Goal: Transaction & Acquisition: Purchase product/service

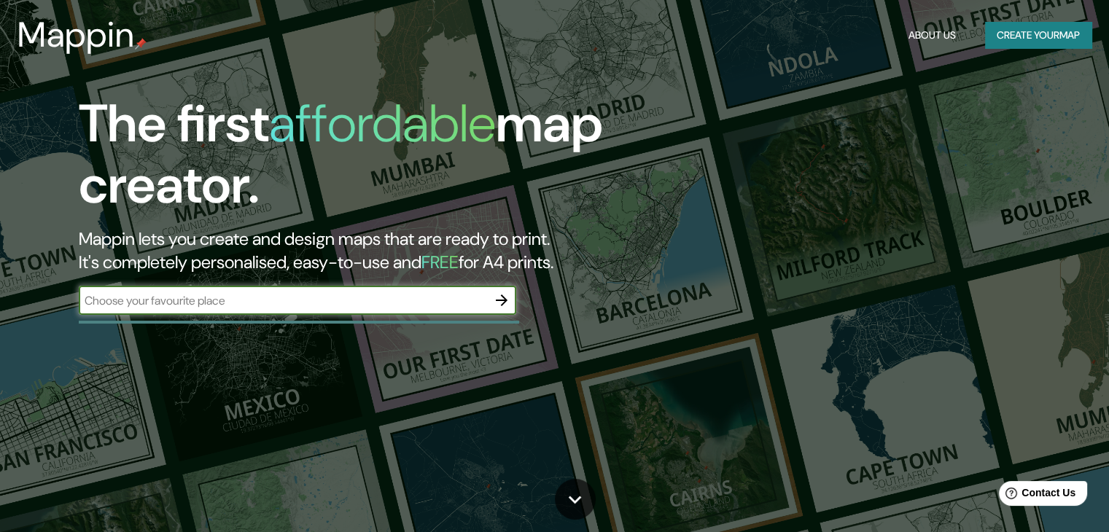
click at [1047, 31] on button "Create your map" at bounding box center [1038, 35] width 106 height 27
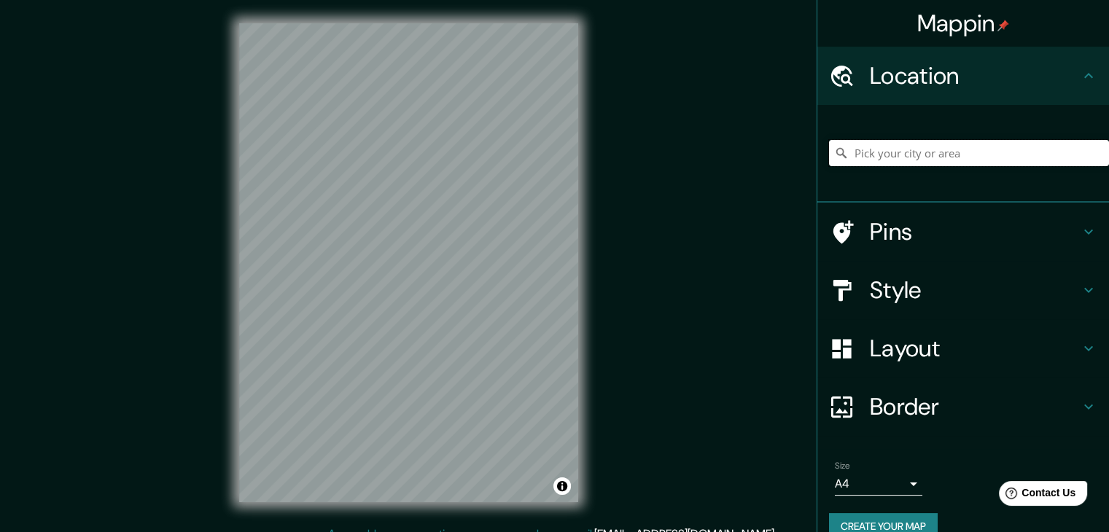
click at [1005, 145] on input "Pick your city or area" at bounding box center [969, 153] width 280 height 26
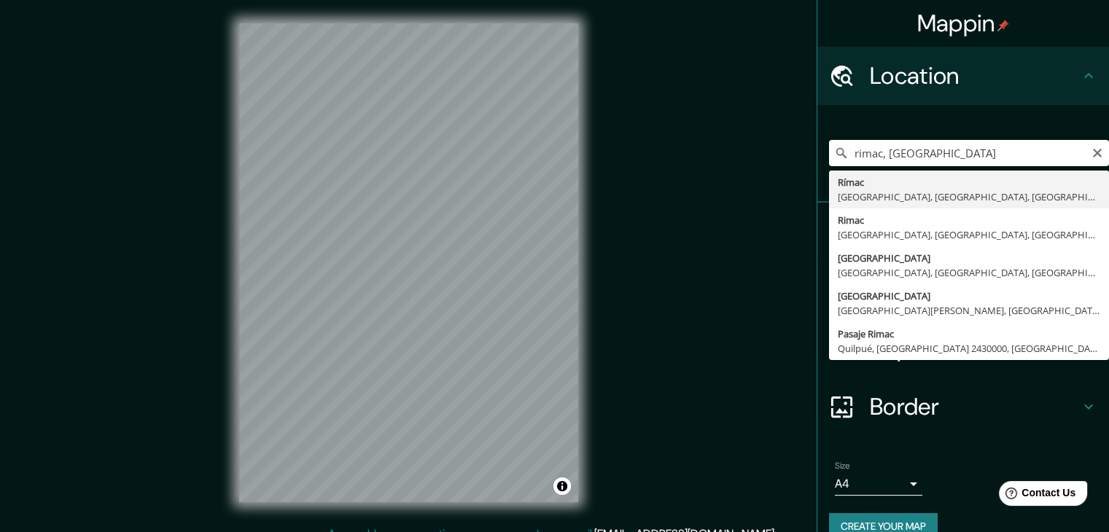
type input "Rímac, [GEOGRAPHIC_DATA], [GEOGRAPHIC_DATA], [GEOGRAPHIC_DATA]"
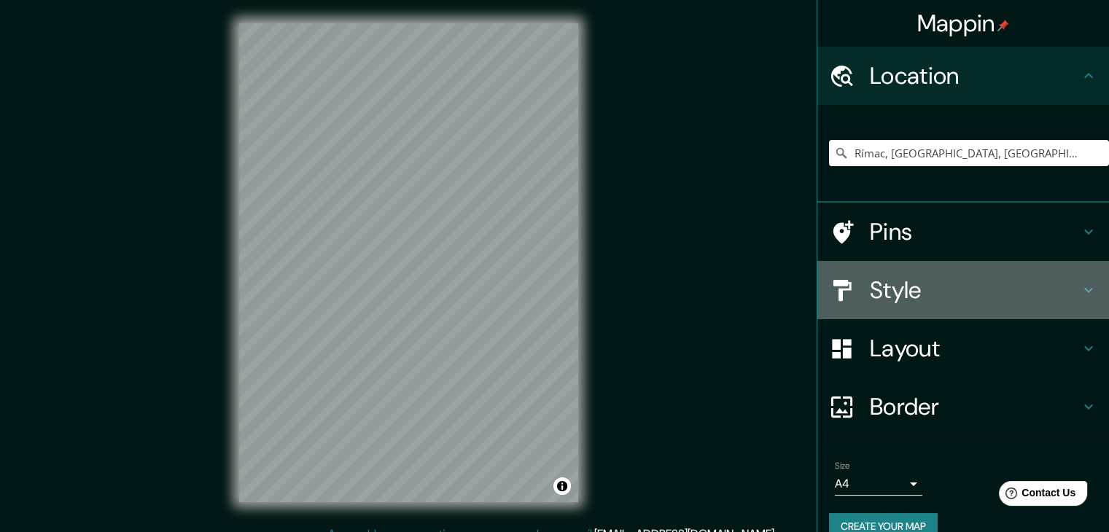
click at [907, 296] on h4 "Style" at bounding box center [975, 290] width 210 height 29
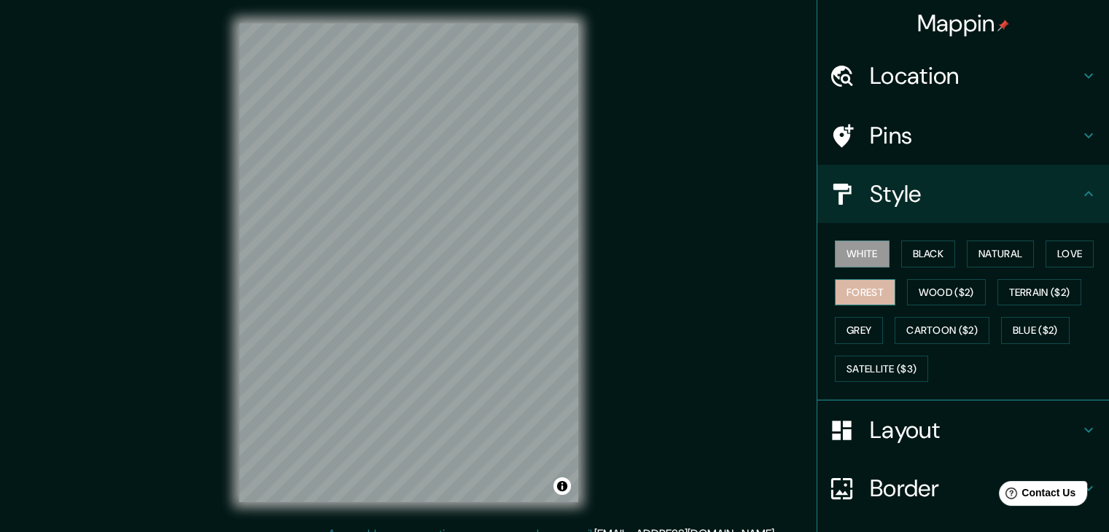
click at [877, 288] on button "Forest" at bounding box center [865, 292] width 61 height 27
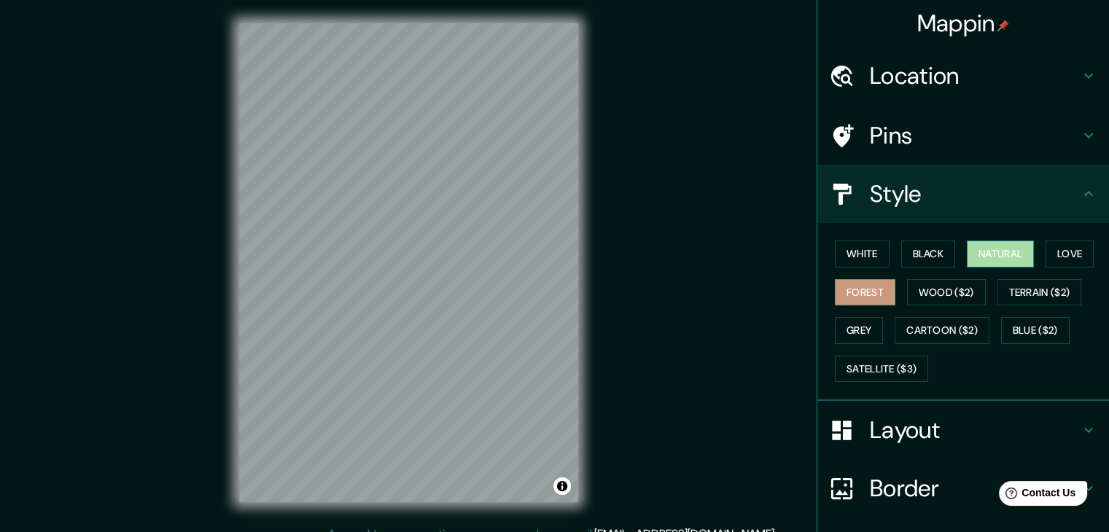
click at [990, 250] on button "Natural" at bounding box center [1000, 254] width 67 height 27
click at [846, 249] on button "White" at bounding box center [862, 254] width 55 height 27
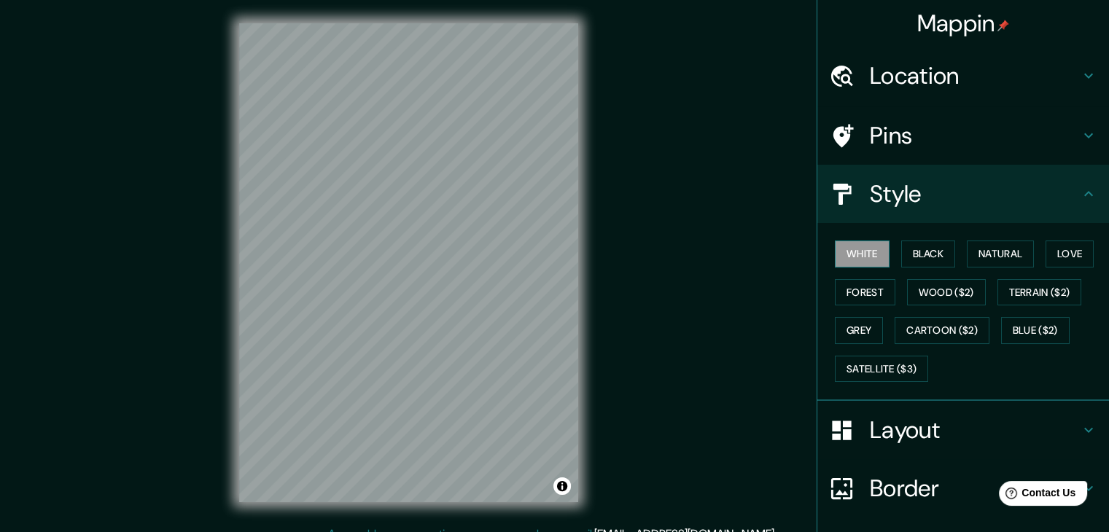
click at [875, 252] on button "White" at bounding box center [862, 254] width 55 height 27
click at [901, 249] on button "Black" at bounding box center [928, 254] width 55 height 27
click at [1065, 247] on button "Love" at bounding box center [1070, 254] width 48 height 27
click at [874, 290] on button "Forest" at bounding box center [865, 292] width 61 height 27
click at [913, 292] on button "Wood ($2)" at bounding box center [946, 292] width 79 height 27
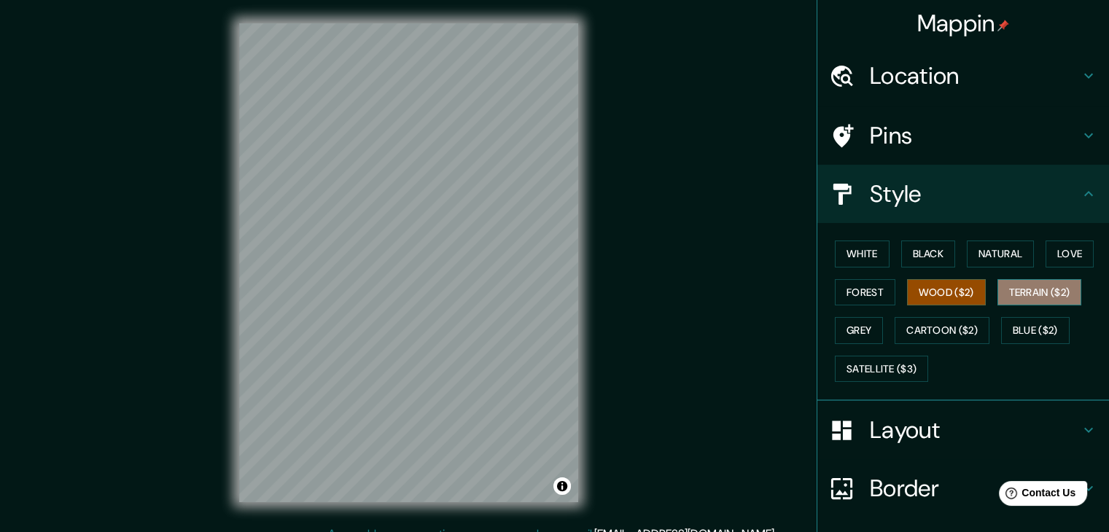
click at [1023, 292] on button "Terrain ($2)" at bounding box center [1040, 292] width 85 height 27
click at [866, 333] on button "Grey" at bounding box center [859, 330] width 48 height 27
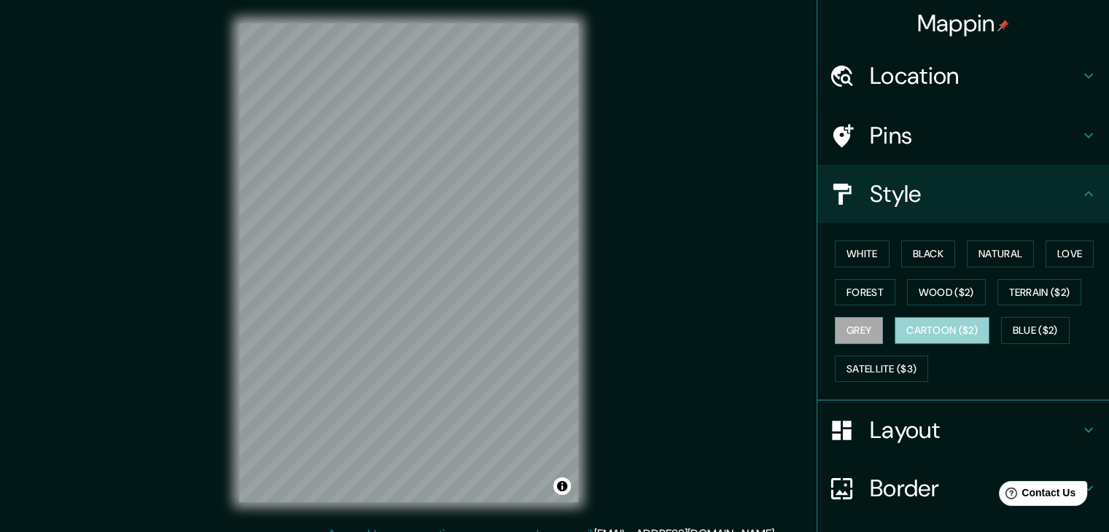
click at [918, 329] on button "Cartoon ($2)" at bounding box center [942, 330] width 95 height 27
drag, startPoint x: 1044, startPoint y: 330, endPoint x: 610, endPoint y: 367, distance: 435.5
click at [636, 367] on div "Mappin Location [GEOGRAPHIC_DATA], [GEOGRAPHIC_DATA], [GEOGRAPHIC_DATA], [GEOGR…" at bounding box center [554, 274] width 1109 height 549
click at [613, 263] on div "Mappin Location [GEOGRAPHIC_DATA], [GEOGRAPHIC_DATA], [GEOGRAPHIC_DATA], [GEOGR…" at bounding box center [554, 274] width 1109 height 549
drag, startPoint x: 1034, startPoint y: 330, endPoint x: 1026, endPoint y: 330, distance: 8.1
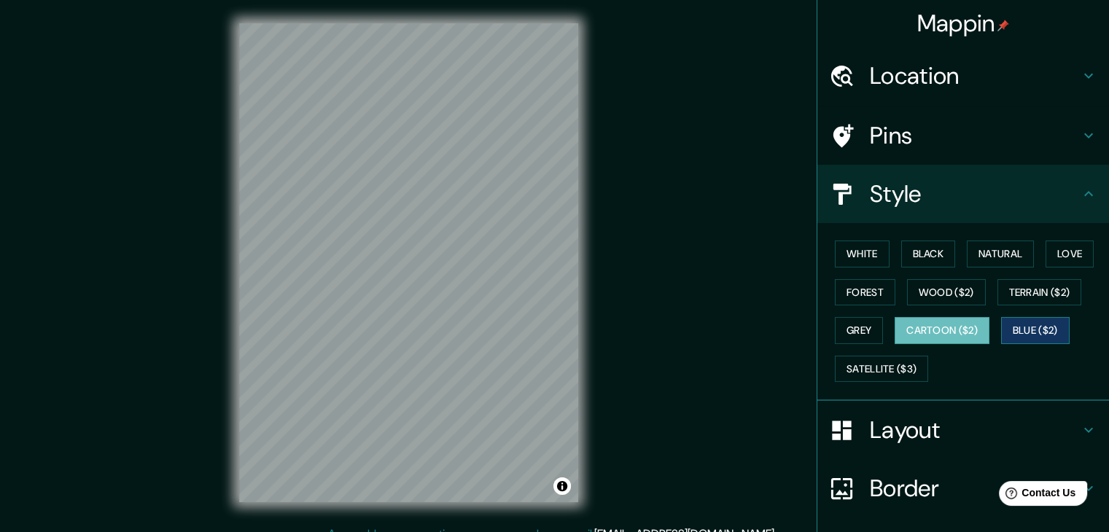
click at [1032, 331] on button "Blue ($2)" at bounding box center [1035, 330] width 69 height 27
click at [1041, 287] on button "Terrain ($2)" at bounding box center [1040, 292] width 85 height 27
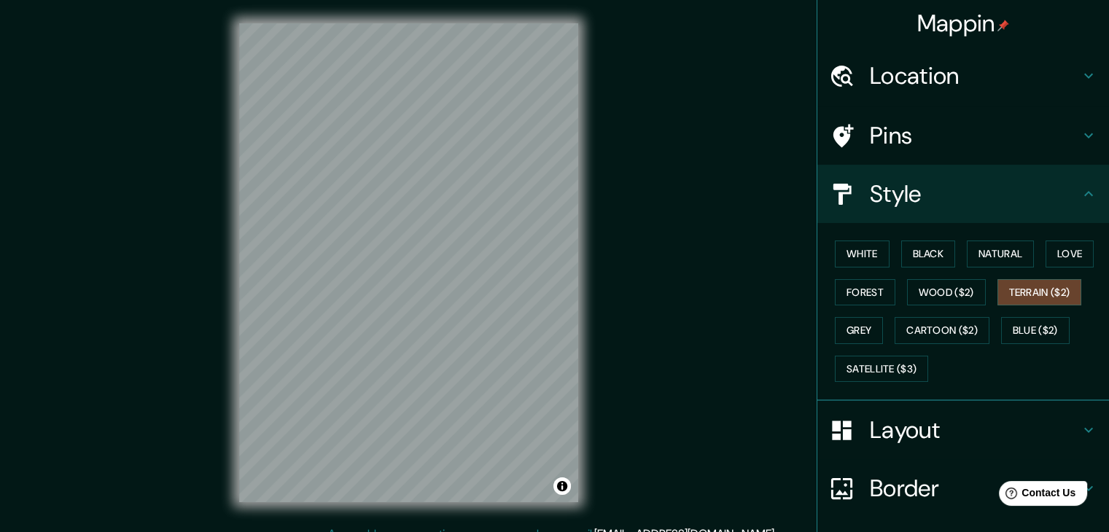
click at [874, 326] on div "White Black Natural Love Forest Wood ($2) Terrain ($2) Grey Cartoon ($2) Blue (…" at bounding box center [969, 311] width 280 height 153
click at [872, 329] on button "Grey" at bounding box center [859, 330] width 48 height 27
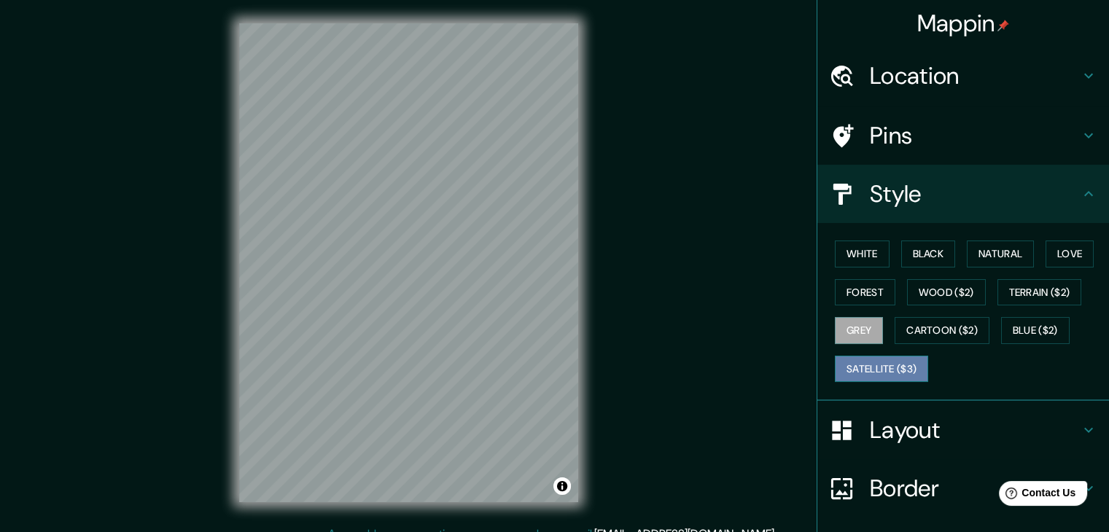
click at [867, 368] on button "Satellite ($3)" at bounding box center [881, 369] width 93 height 27
click at [845, 290] on button "Forest" at bounding box center [865, 292] width 61 height 27
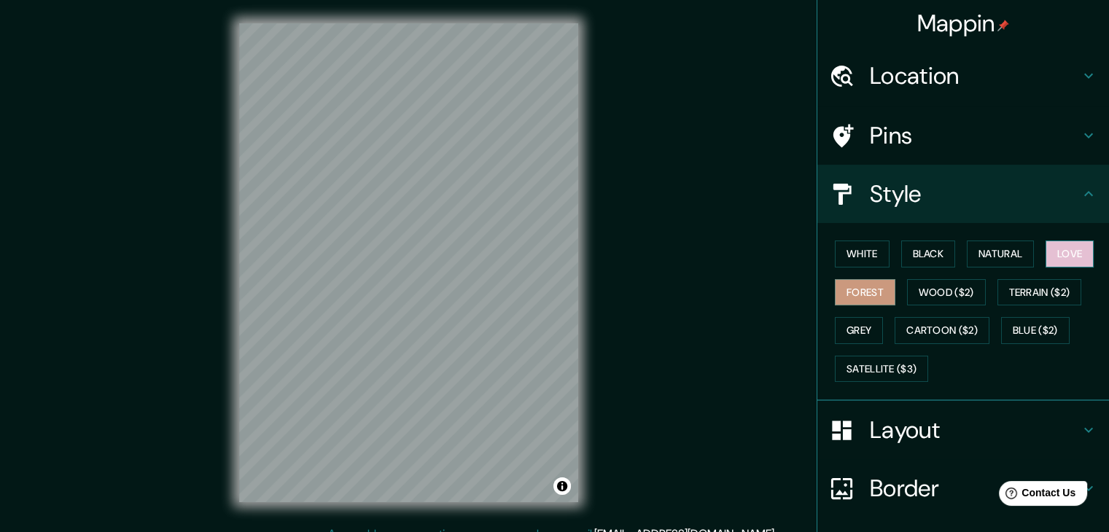
click at [1047, 259] on button "Love" at bounding box center [1070, 254] width 48 height 27
click at [983, 259] on button "Natural" at bounding box center [1000, 254] width 67 height 27
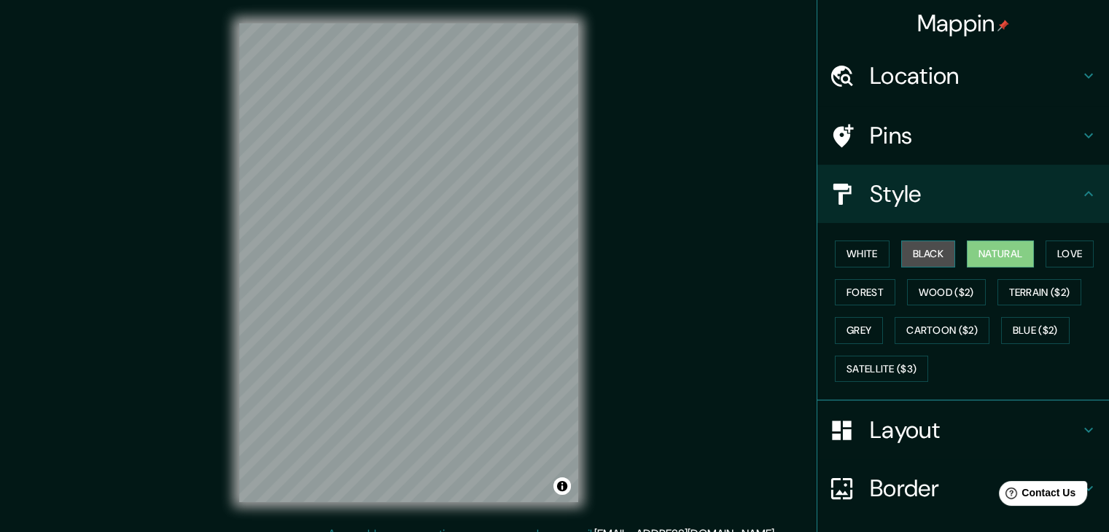
click at [912, 265] on button "Black" at bounding box center [928, 254] width 55 height 27
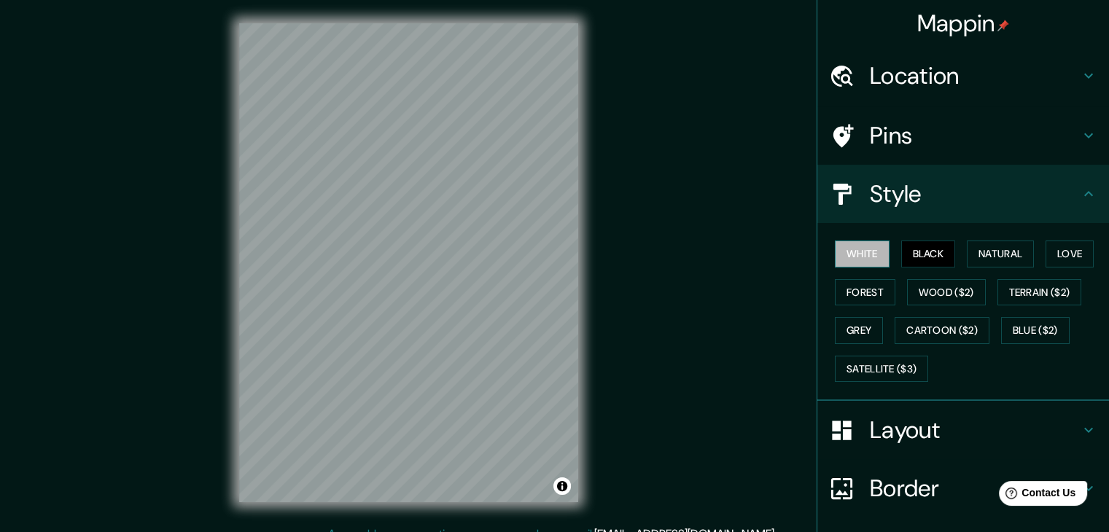
click at [850, 262] on button "White" at bounding box center [862, 254] width 55 height 27
click at [942, 291] on button "Wood ($2)" at bounding box center [946, 292] width 79 height 27
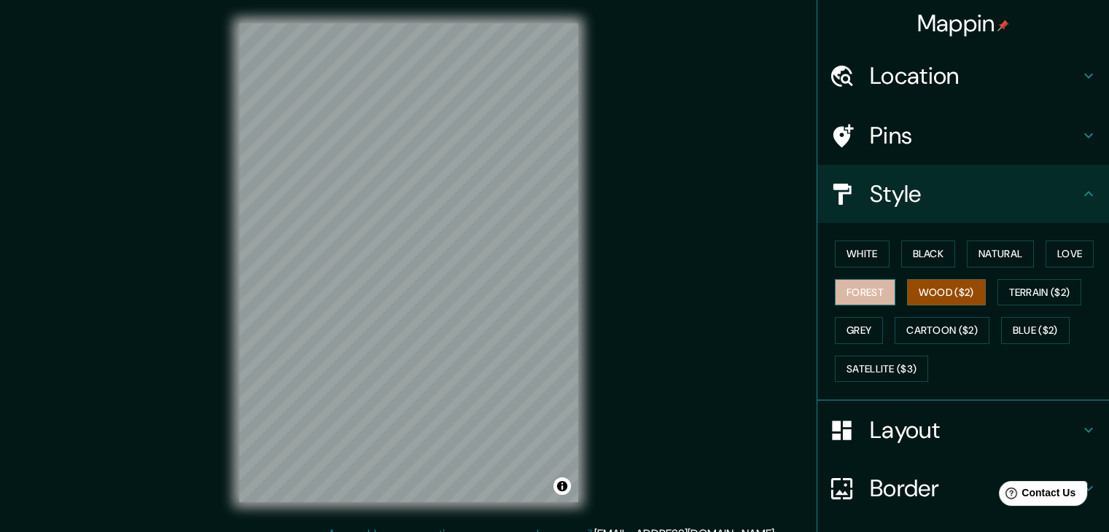
click at [867, 292] on button "Forest" at bounding box center [865, 292] width 61 height 27
click at [1046, 257] on button "Love" at bounding box center [1070, 254] width 48 height 27
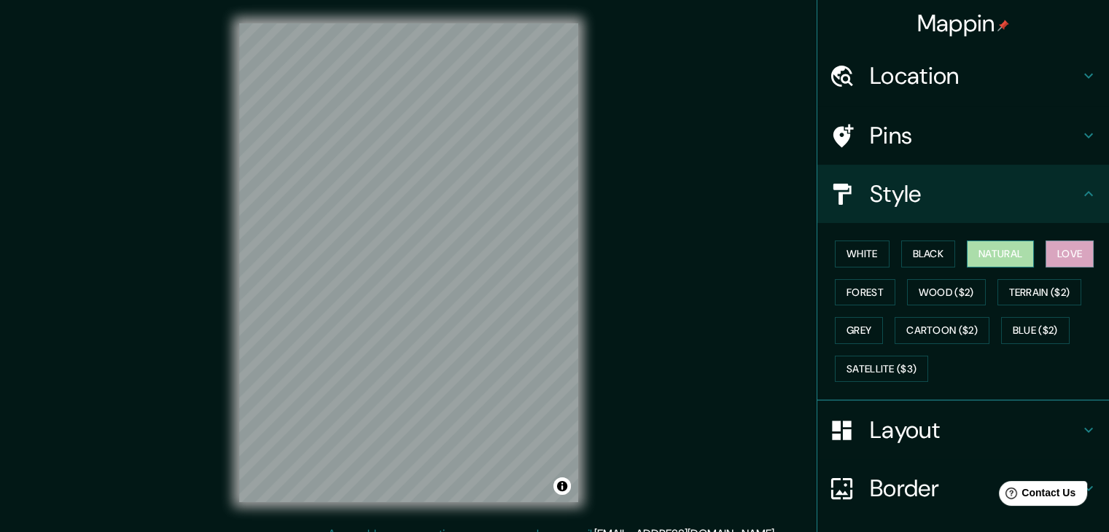
click at [1012, 255] on button "Natural" at bounding box center [1000, 254] width 67 height 27
click at [1047, 298] on button "Terrain ($2)" at bounding box center [1040, 292] width 85 height 27
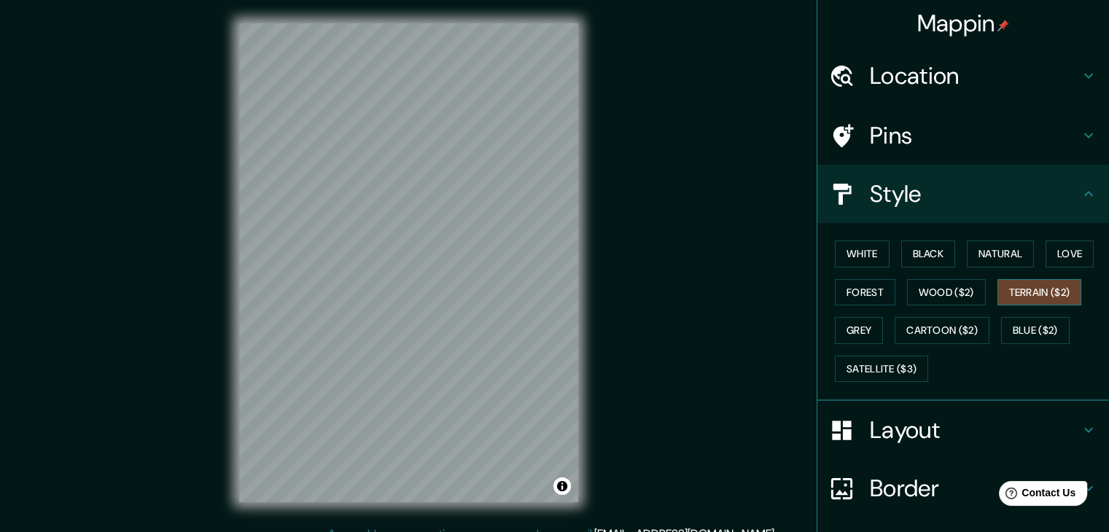
click at [1047, 298] on button "Terrain ($2)" at bounding box center [1040, 292] width 85 height 27
click at [848, 329] on button "Grey" at bounding box center [859, 330] width 48 height 27
click at [1009, 322] on button "Blue ($2)" at bounding box center [1035, 330] width 69 height 27
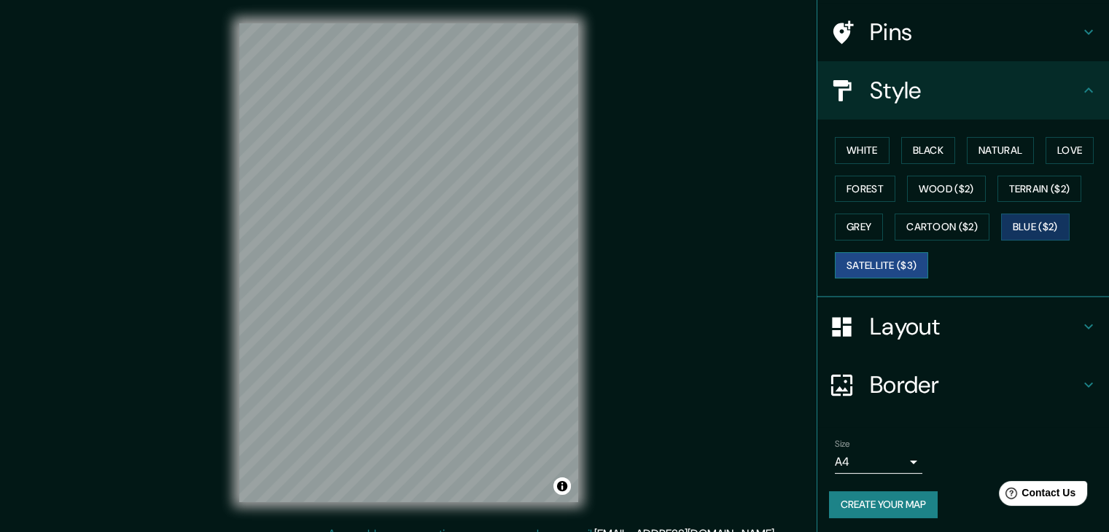
scroll to position [105, 0]
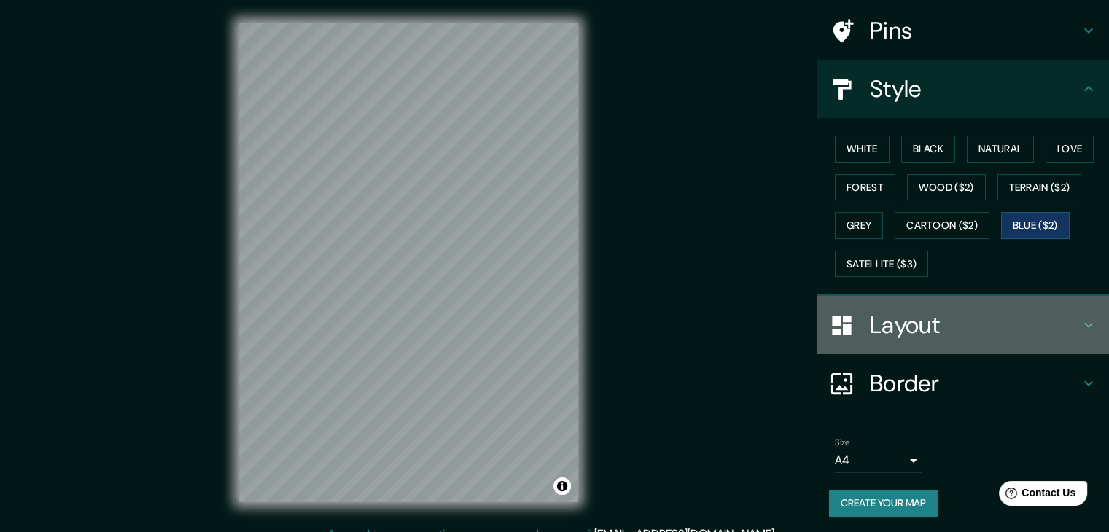
click at [895, 327] on h4 "Layout" at bounding box center [975, 325] width 210 height 29
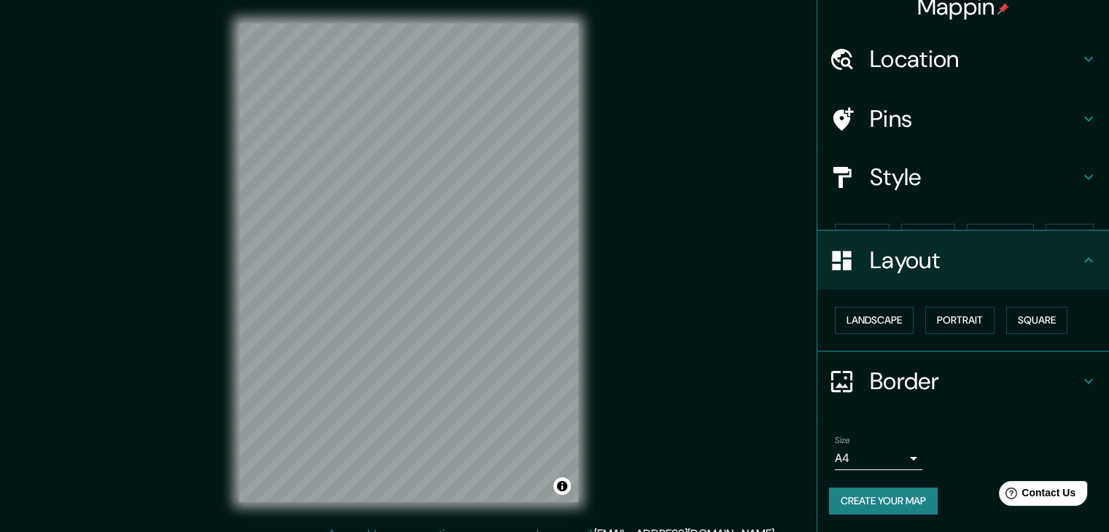
scroll to position [0, 0]
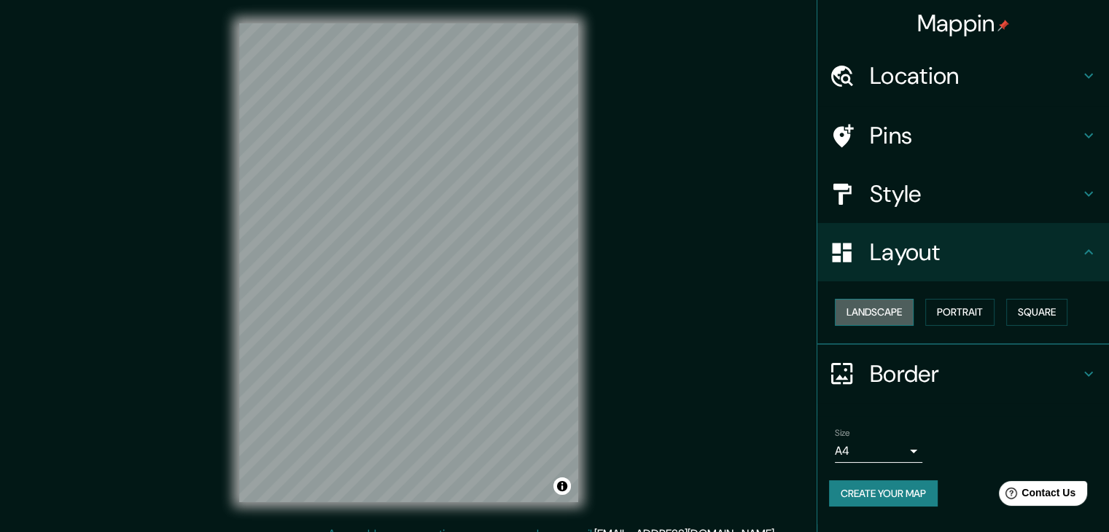
click at [892, 317] on button "Landscape" at bounding box center [874, 312] width 79 height 27
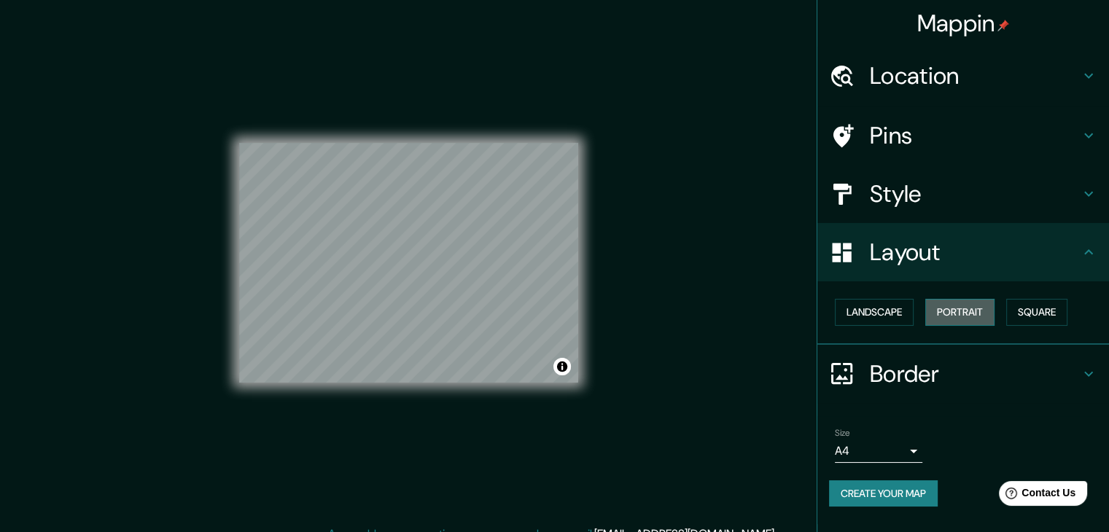
click at [974, 315] on button "Portrait" at bounding box center [960, 312] width 69 height 27
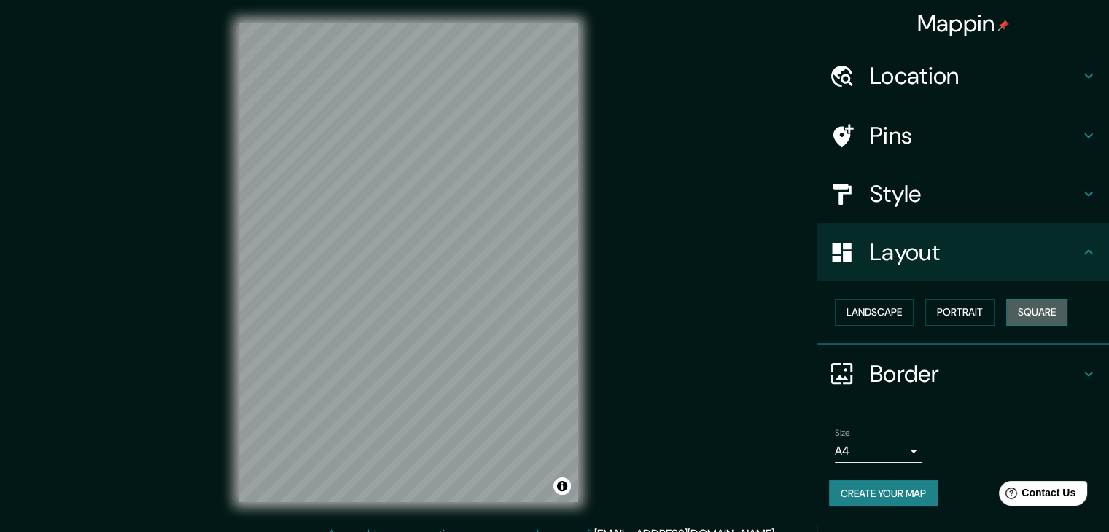
click at [1040, 312] on button "Square" at bounding box center [1036, 312] width 61 height 27
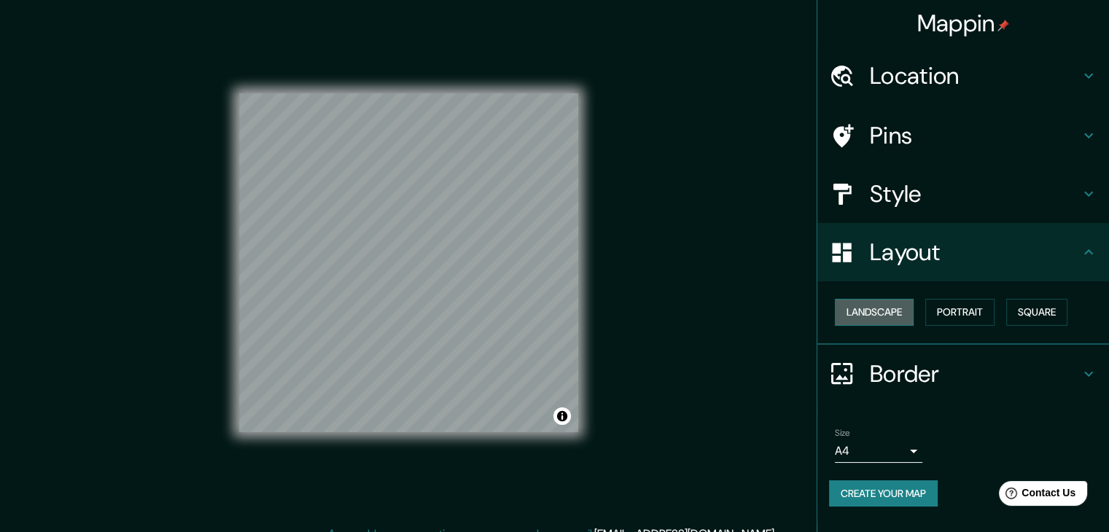
click at [905, 314] on button "Landscape" at bounding box center [874, 312] width 79 height 27
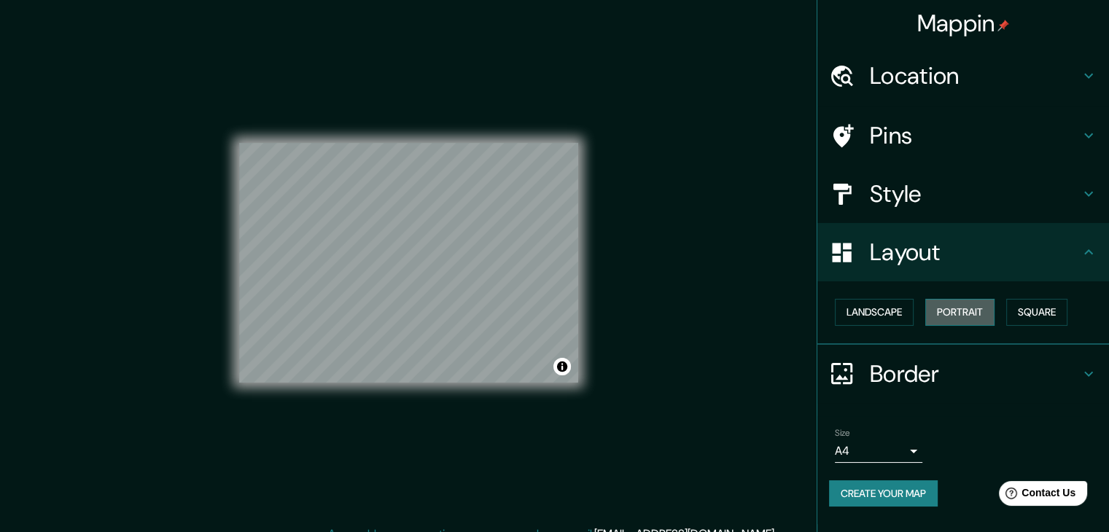
click at [989, 313] on button "Portrait" at bounding box center [960, 312] width 69 height 27
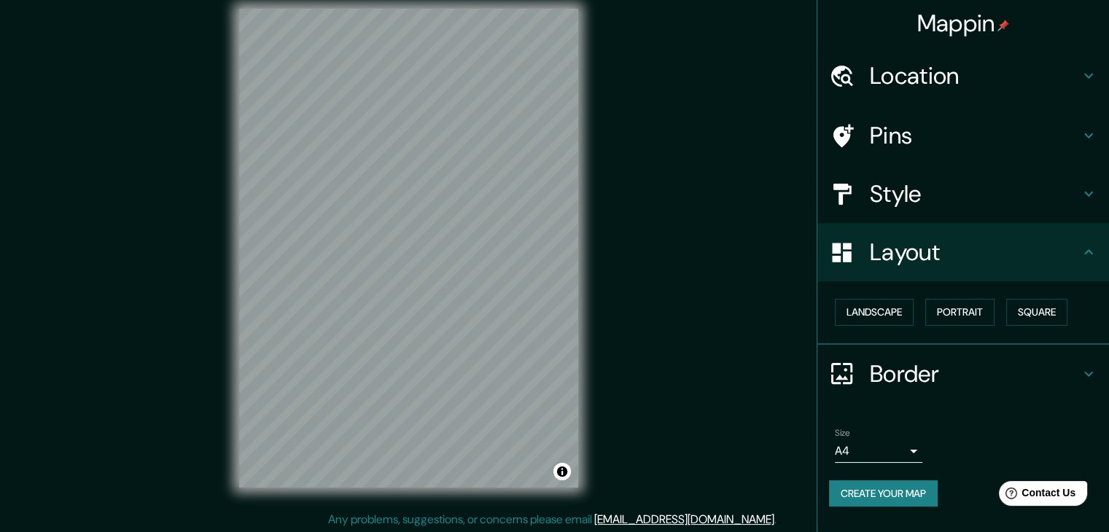
scroll to position [17, 0]
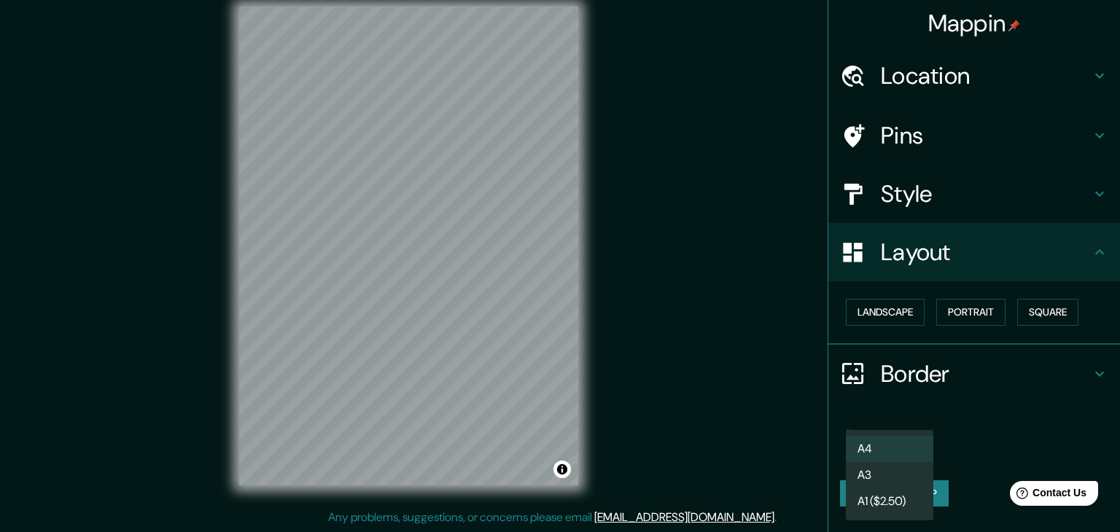
click at [901, 438] on body "Mappin Location [GEOGRAPHIC_DATA], [GEOGRAPHIC_DATA], [GEOGRAPHIC_DATA], [GEOGR…" at bounding box center [560, 249] width 1120 height 532
click at [888, 465] on li "A3" at bounding box center [890, 475] width 88 height 26
type input "a4"
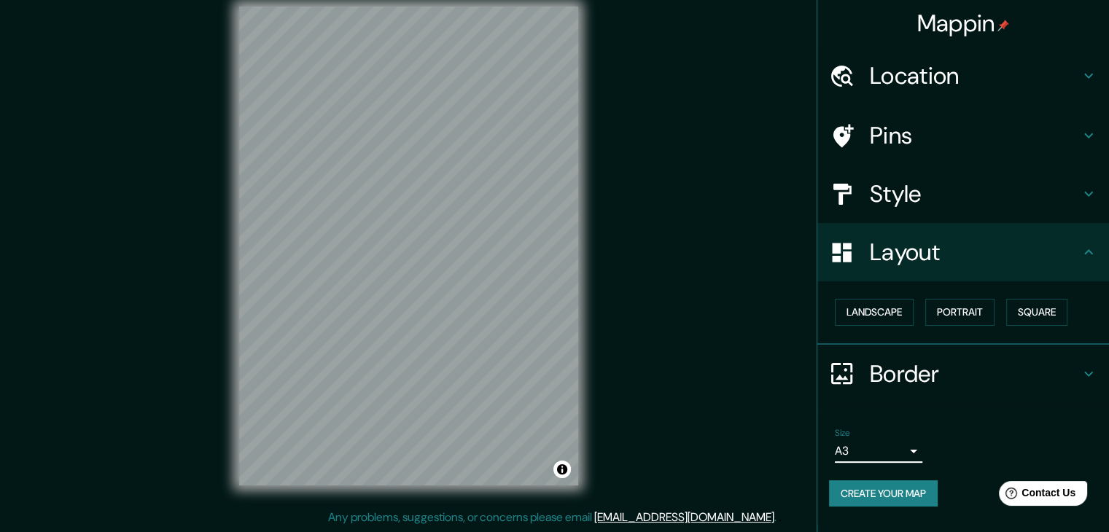
click at [1039, 357] on div "Border" at bounding box center [964, 374] width 292 height 58
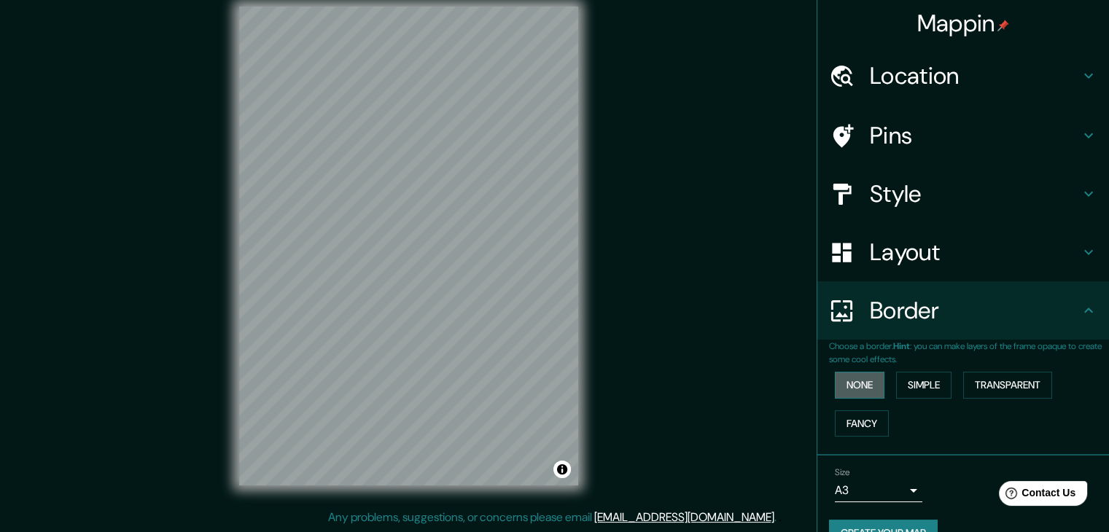
click at [859, 386] on button "None" at bounding box center [860, 385] width 50 height 27
click at [904, 386] on button "Simple" at bounding box center [923, 385] width 55 height 27
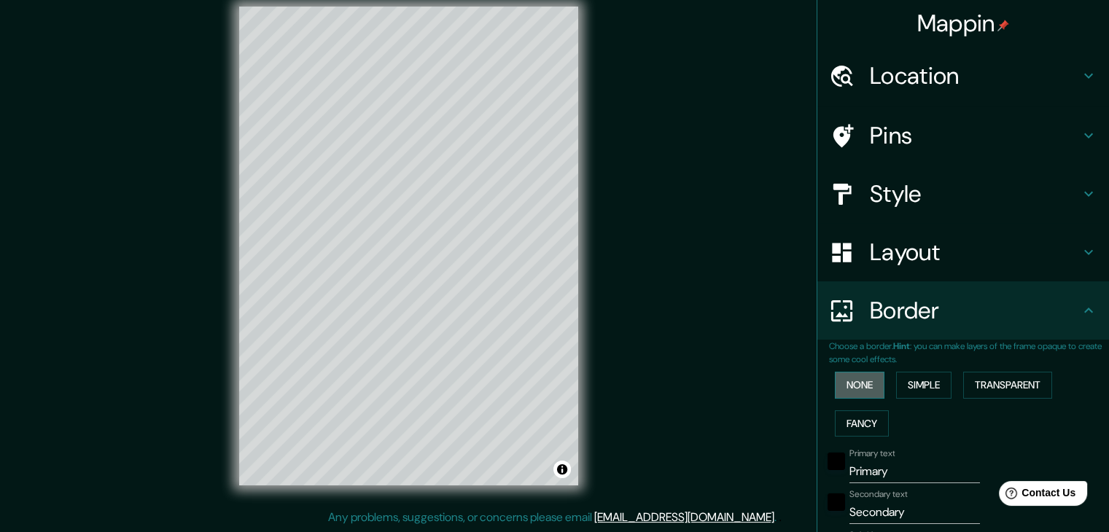
click at [862, 383] on button "None" at bounding box center [860, 385] width 50 height 27
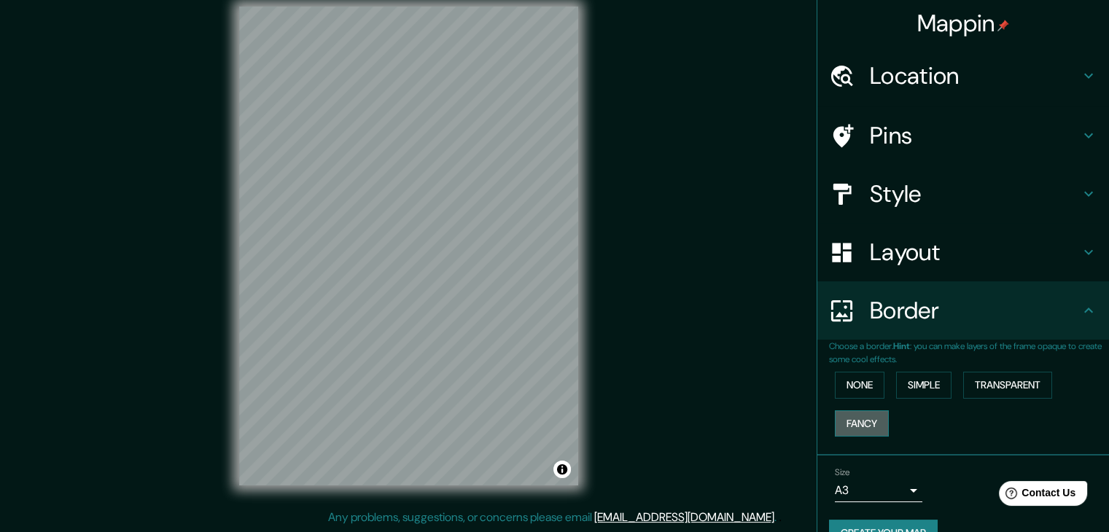
click at [853, 414] on button "Fancy" at bounding box center [862, 424] width 54 height 27
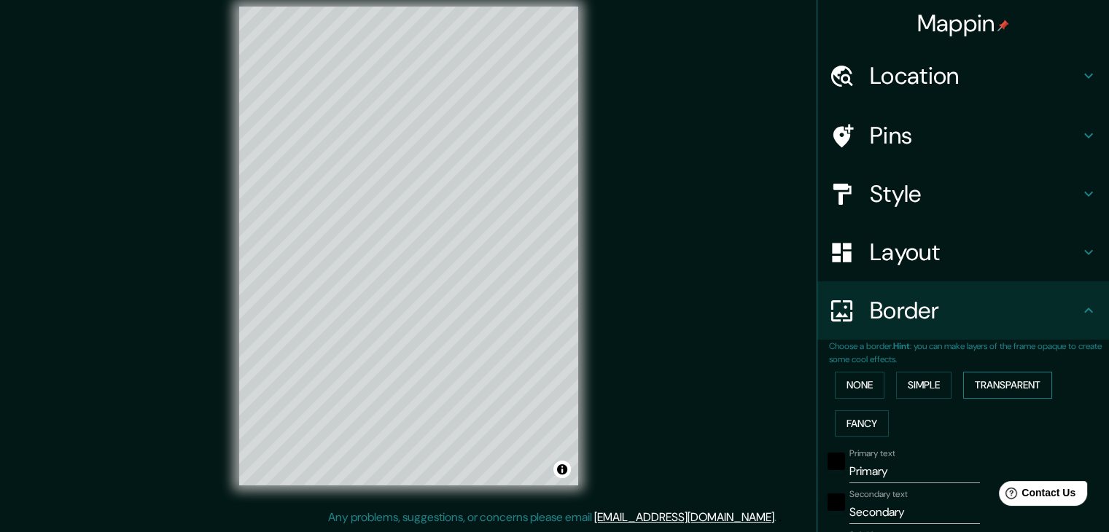
click at [989, 381] on button "Transparent" at bounding box center [1007, 385] width 89 height 27
click at [846, 384] on button "None" at bounding box center [860, 385] width 50 height 27
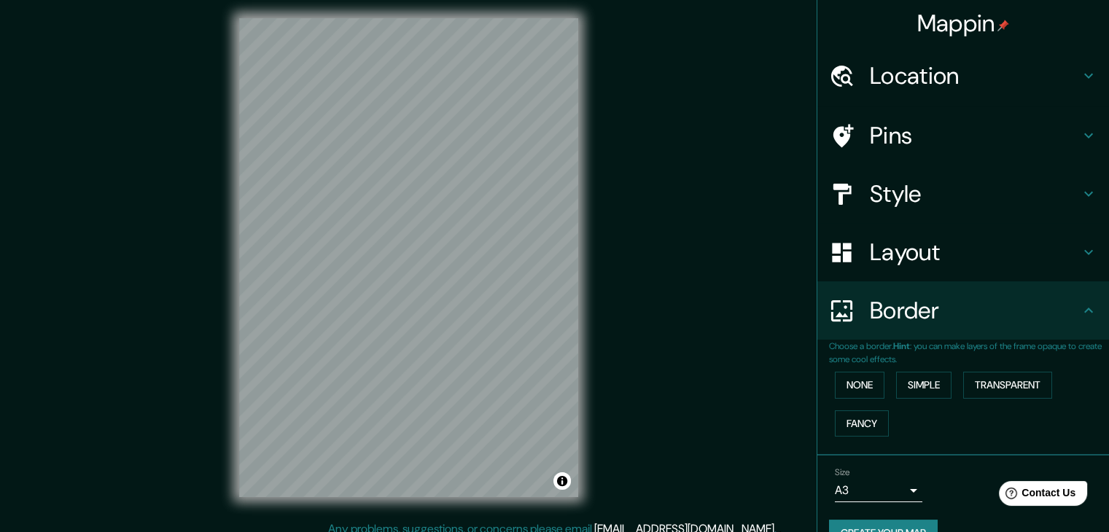
scroll to position [0, 0]
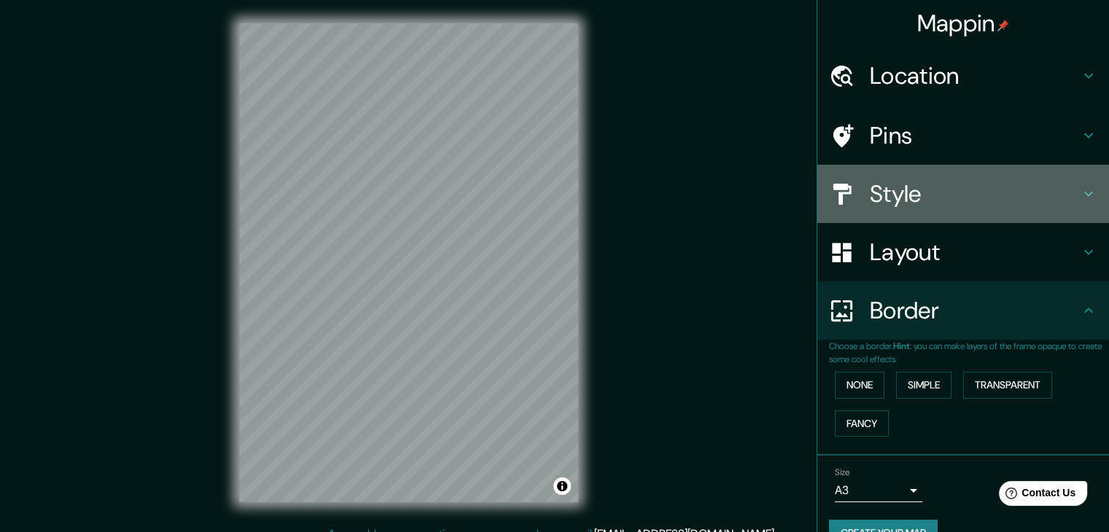
click at [896, 205] on h4 "Style" at bounding box center [975, 193] width 210 height 29
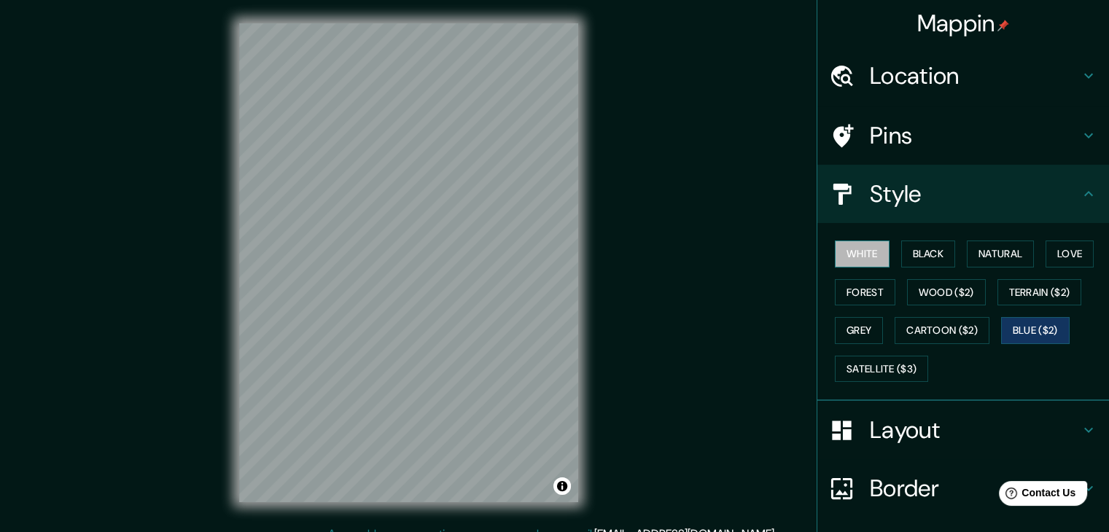
click at [842, 257] on button "White" at bounding box center [862, 254] width 55 height 27
click at [884, 257] on div "White Black Natural Love Forest Wood ($2) Terrain ($2) Grey Cartoon ($2) Blue (…" at bounding box center [969, 311] width 280 height 153
click at [901, 257] on button "Black" at bounding box center [928, 254] width 55 height 27
click at [1041, 327] on button "Blue ($2)" at bounding box center [1035, 330] width 69 height 27
click at [900, 371] on button "Satellite ($3)" at bounding box center [881, 369] width 93 height 27
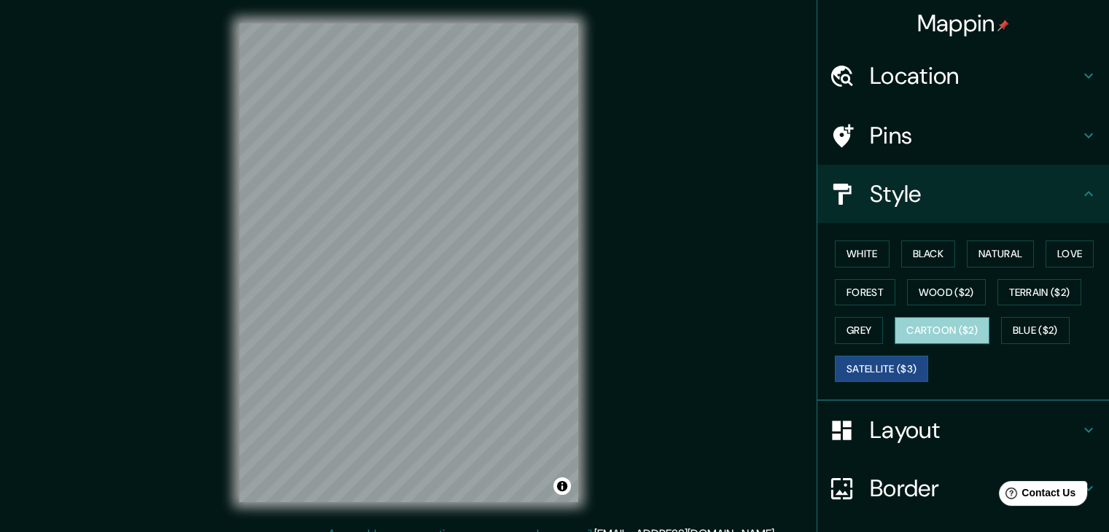
click at [942, 329] on button "Cartoon ($2)" at bounding box center [942, 330] width 95 height 27
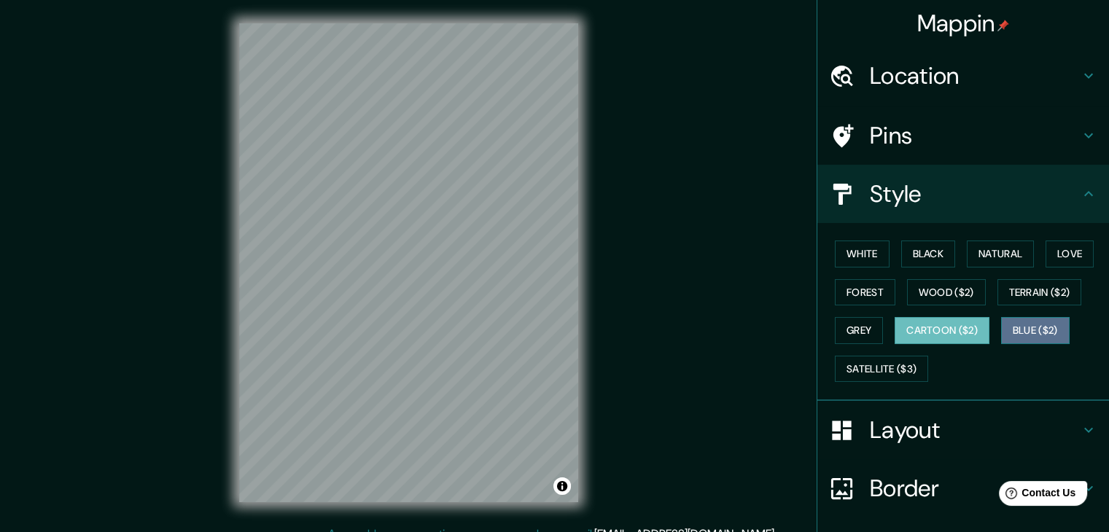
click at [1023, 328] on button "Blue ($2)" at bounding box center [1035, 330] width 69 height 27
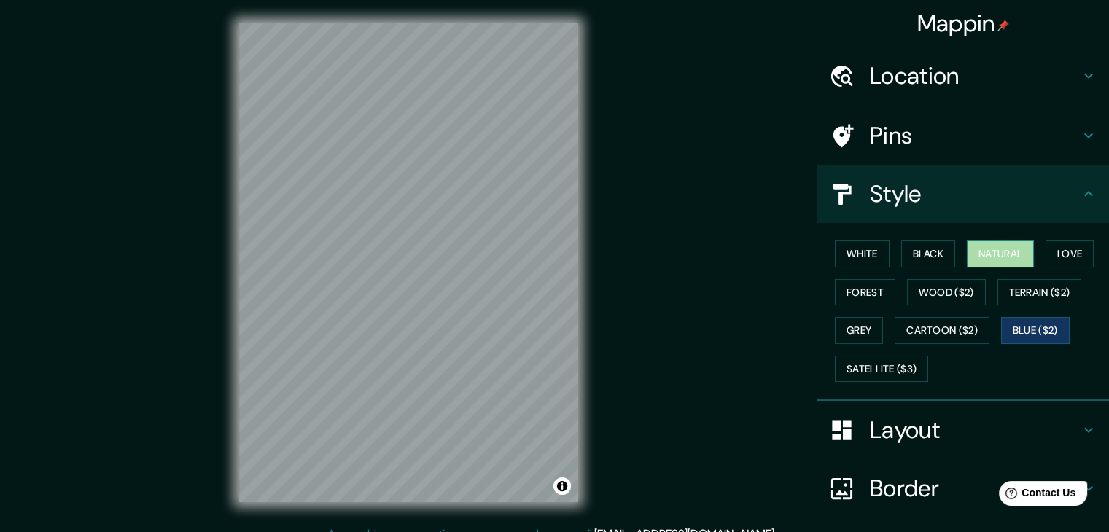
click at [1000, 256] on button "Natural" at bounding box center [1000, 254] width 67 height 27
drag, startPoint x: 843, startPoint y: 255, endPoint x: 898, endPoint y: 255, distance: 54.7
click at [844, 255] on button "White" at bounding box center [862, 254] width 55 height 27
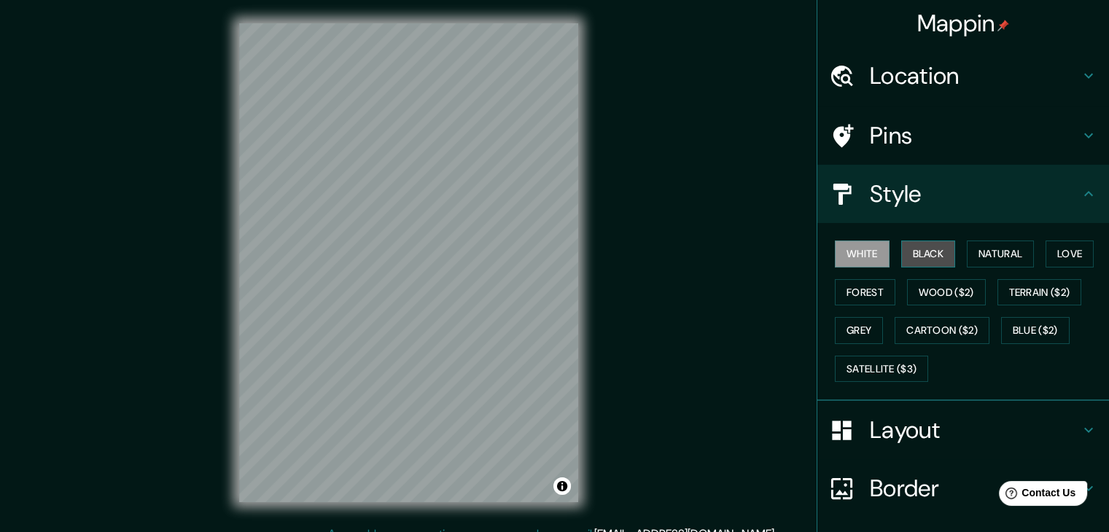
click at [901, 255] on button "Black" at bounding box center [928, 254] width 55 height 27
click at [1056, 255] on button "Love" at bounding box center [1070, 254] width 48 height 27
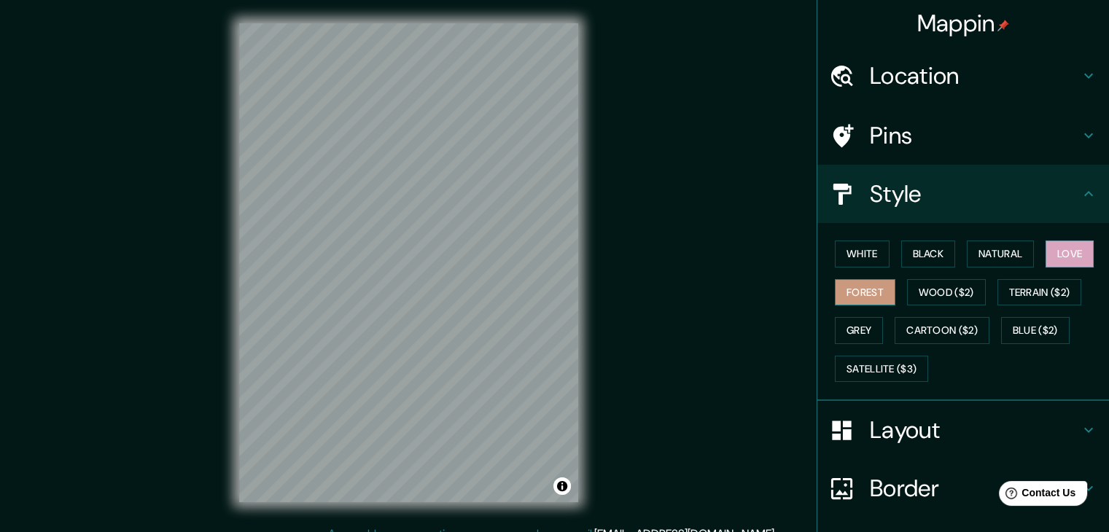
click at [871, 284] on button "Forest" at bounding box center [865, 292] width 61 height 27
click at [934, 290] on button "Wood ($2)" at bounding box center [946, 292] width 79 height 27
click at [858, 286] on button "Forest" at bounding box center [865, 292] width 61 height 27
